Goal: Navigation & Orientation: Find specific page/section

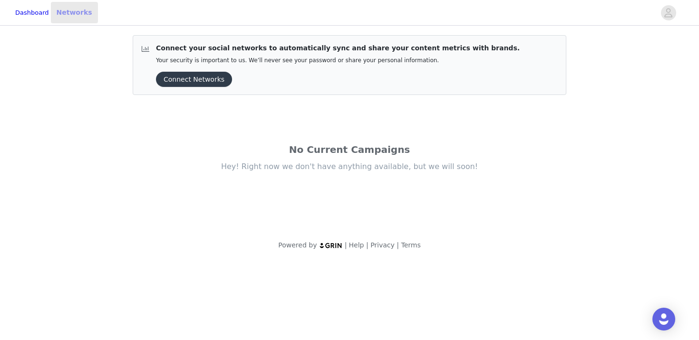
click at [87, 19] on link "Networks" at bounding box center [74, 12] width 47 height 21
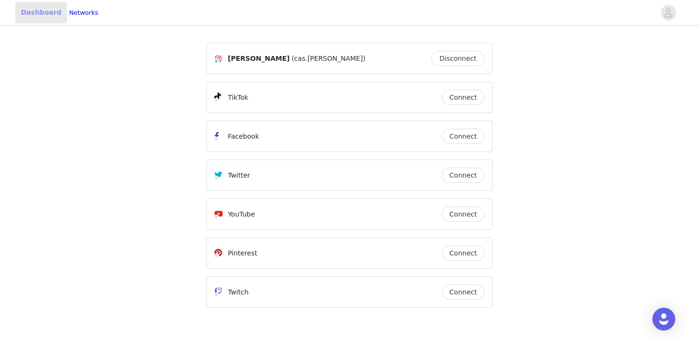
click at [40, 10] on link "Dashboard" at bounding box center [41, 12] width 52 height 21
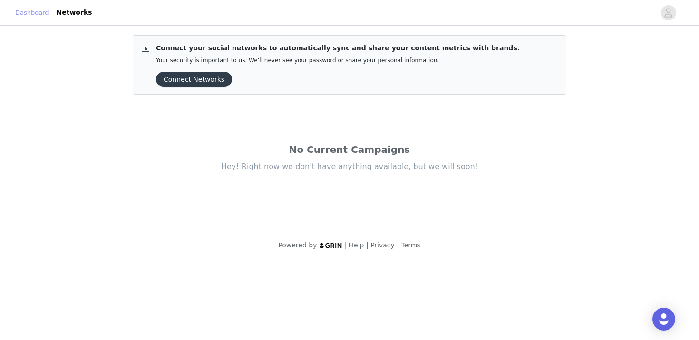
click at [44, 8] on link "Dashboard" at bounding box center [32, 13] width 34 height 10
